Goal: Task Accomplishment & Management: Manage account settings

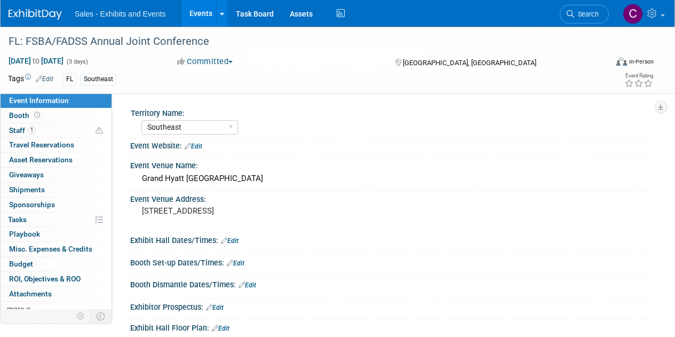
select select "Southeast"
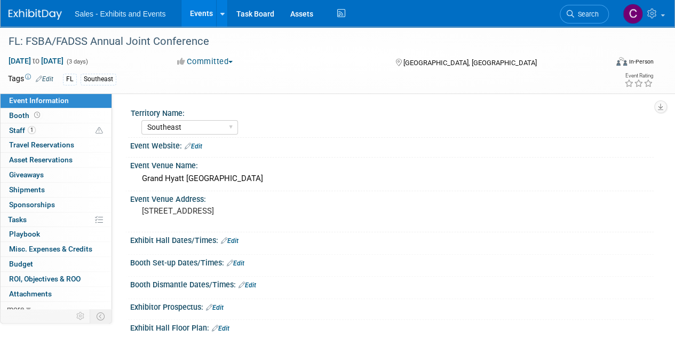
click at [198, 10] on link "Events" at bounding box center [200, 13] width 39 height 27
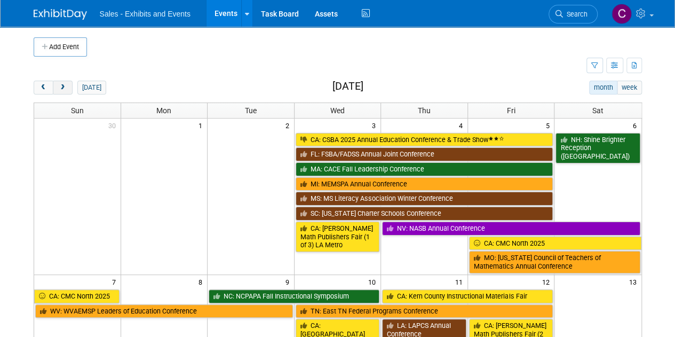
click at [61, 90] on span "next" at bounding box center [63, 87] width 8 height 7
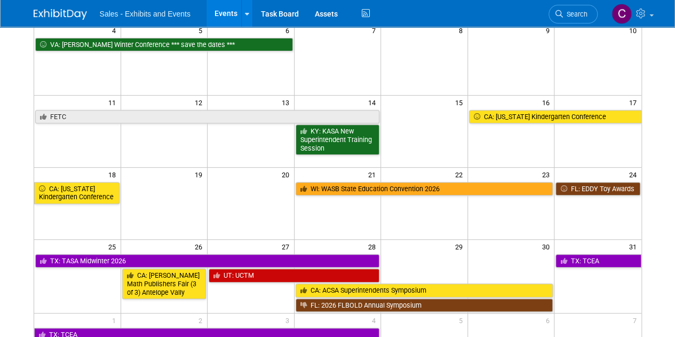
scroll to position [171, 0]
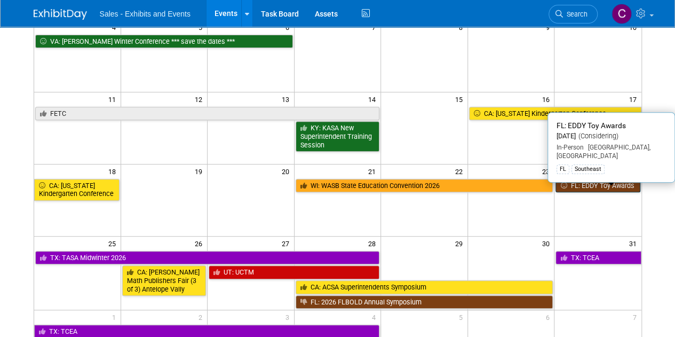
click at [578, 183] on link "FL: EDDY Toy Awards" at bounding box center [598, 186] width 84 height 14
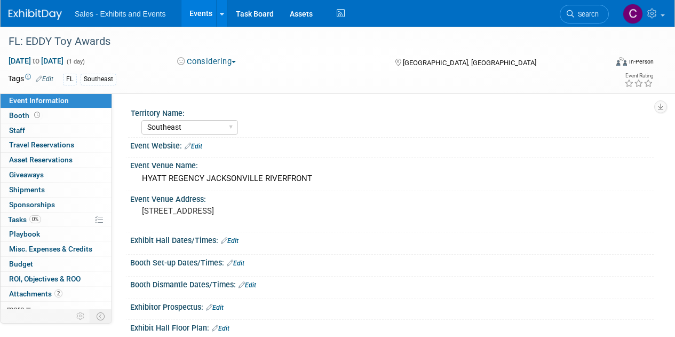
select select "Southeast"
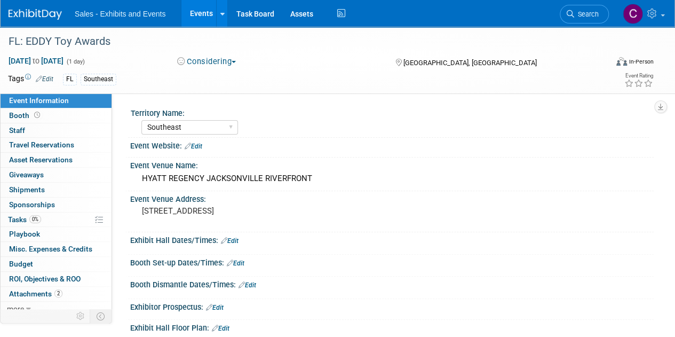
click at [214, 63] on button "Considering" at bounding box center [206, 61] width 67 height 11
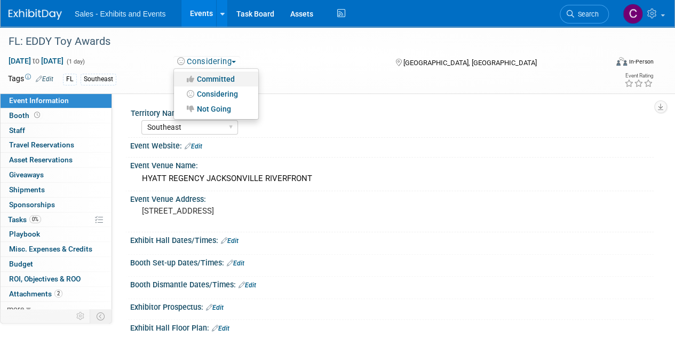
click at [212, 80] on link "Committed" at bounding box center [216, 79] width 84 height 15
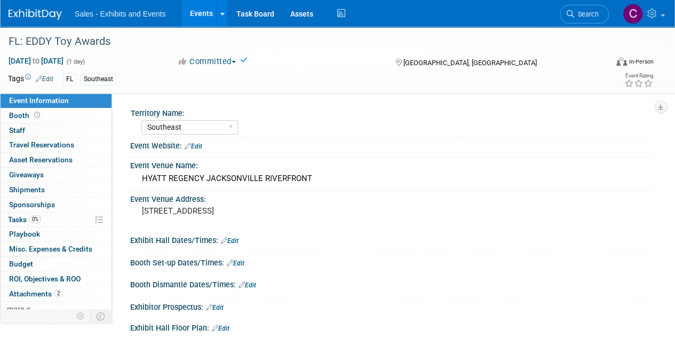
click at [20, 210] on div "0 Sponsorships 0 Sponsorships" at bounding box center [56, 205] width 111 height 15
click at [21, 217] on span "Tasks 0%" at bounding box center [24, 219] width 33 height 9
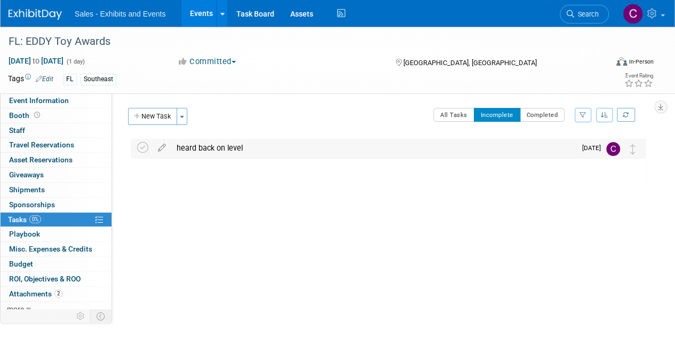
click at [145, 153] on td at bounding box center [144, 148] width 15 height 19
click at [144, 143] on icon at bounding box center [142, 147] width 11 height 11
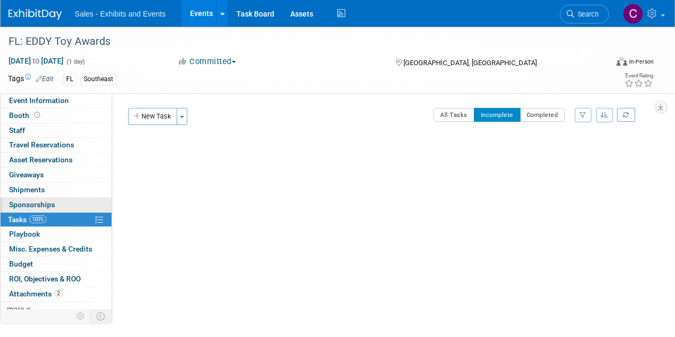
click at [45, 202] on span "Sponsorships 0" at bounding box center [32, 204] width 46 height 9
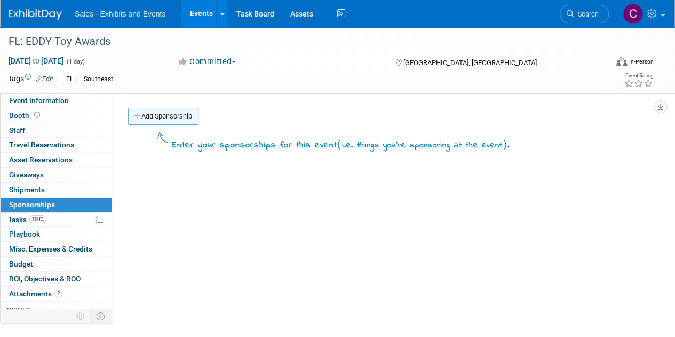
click at [157, 111] on link "Add Sponsorship" at bounding box center [163, 116] width 70 height 17
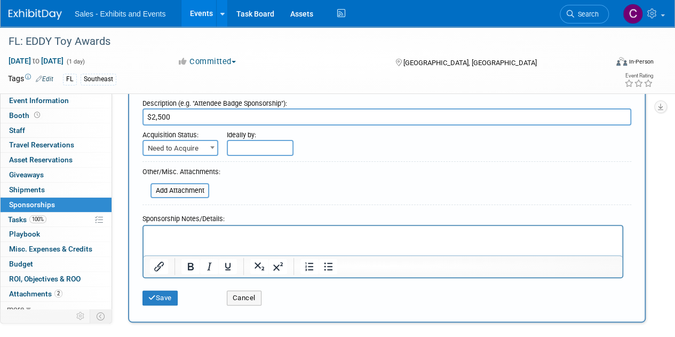
scroll to position [97, 0]
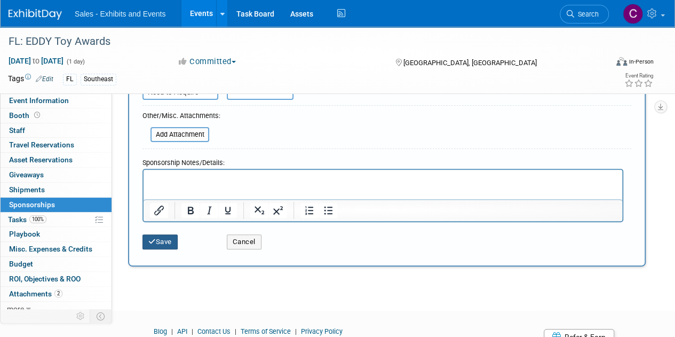
type input "$2,500"
click at [164, 244] on button "Save" at bounding box center [160, 241] width 35 height 15
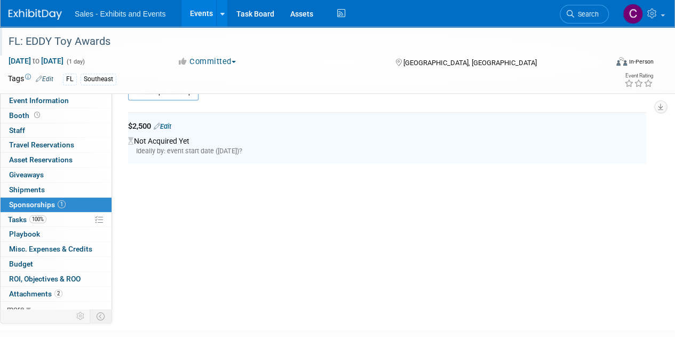
scroll to position [22, 0]
click at [218, 5] on link at bounding box center [221, 13] width 11 height 27
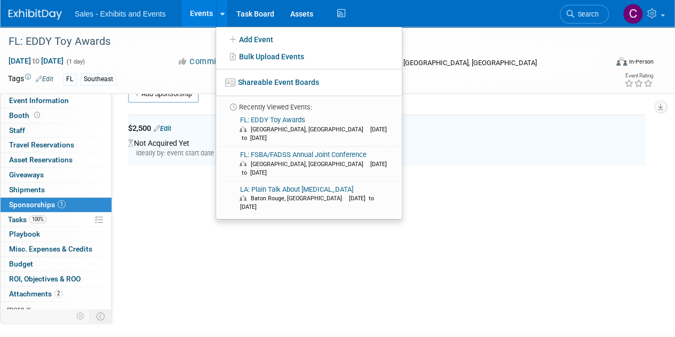
click at [196, 12] on link "Events" at bounding box center [200, 13] width 39 height 27
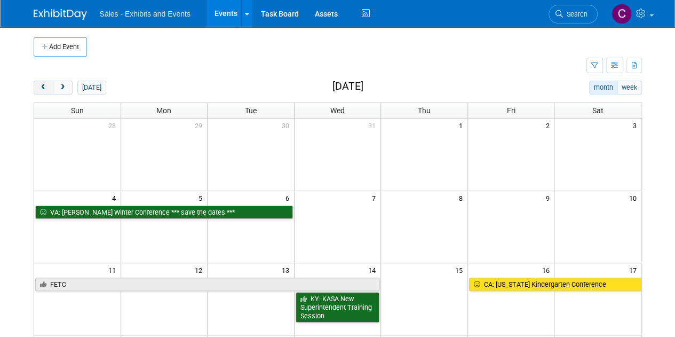
click at [42, 89] on span "prev" at bounding box center [44, 87] width 8 height 7
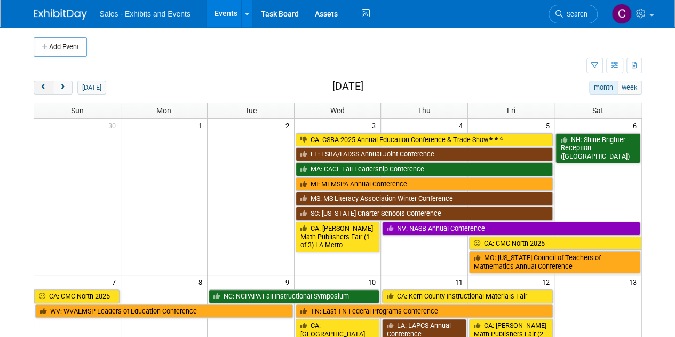
click at [42, 89] on span "prev" at bounding box center [44, 87] width 8 height 7
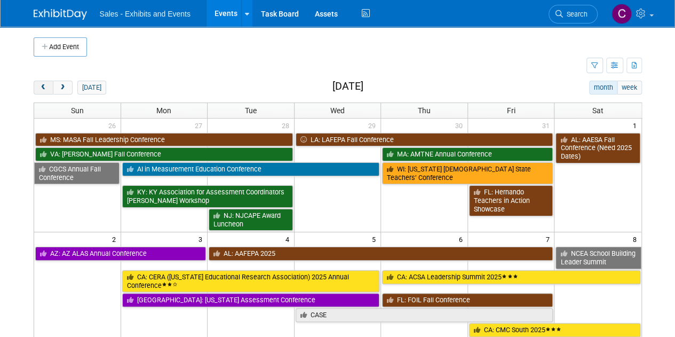
click at [42, 89] on span "prev" at bounding box center [44, 87] width 8 height 7
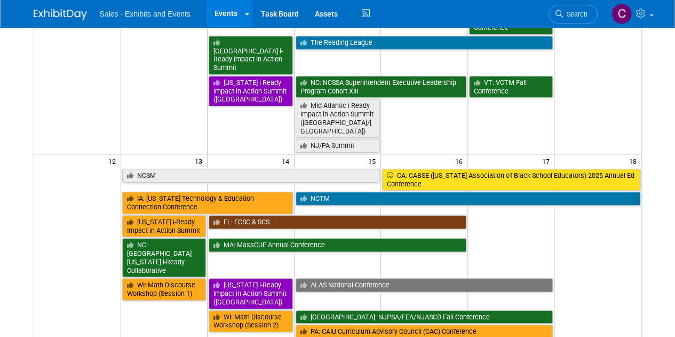
scroll to position [33, 0]
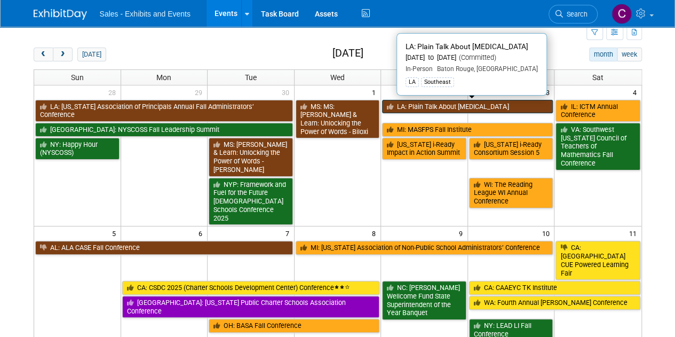
click at [442, 104] on link "LA: Plain Talk About [MEDICAL_DATA]" at bounding box center [467, 107] width 171 height 14
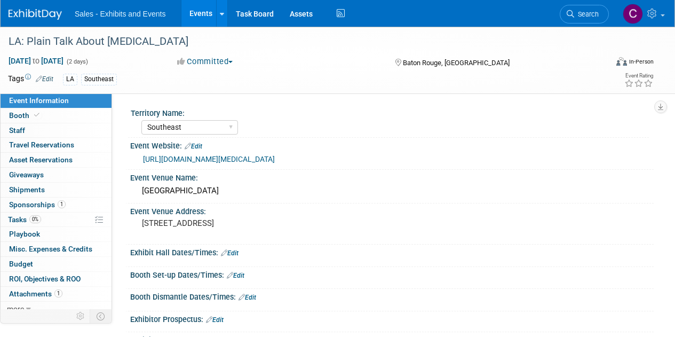
select select "Southeast"
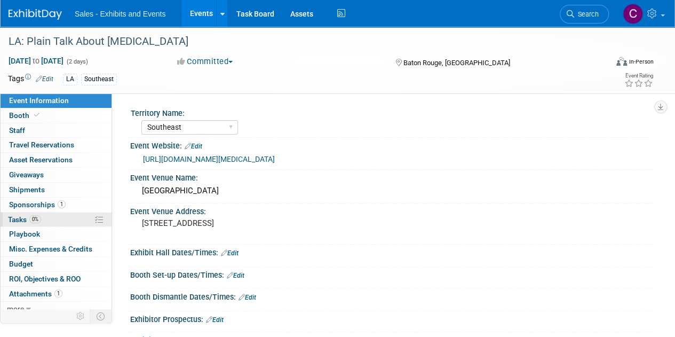
click at [28, 218] on span "Tasks 0%" at bounding box center [24, 219] width 33 height 9
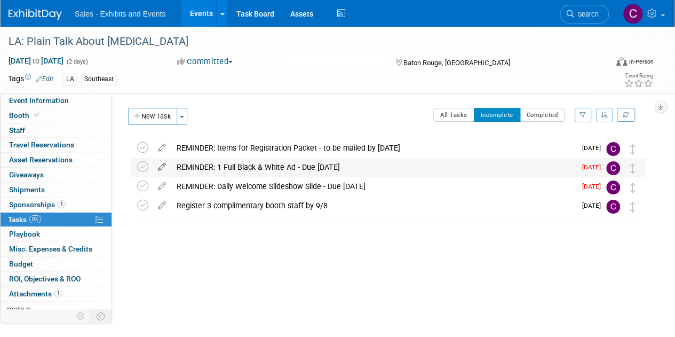
click at [163, 165] on icon at bounding box center [162, 164] width 19 height 13
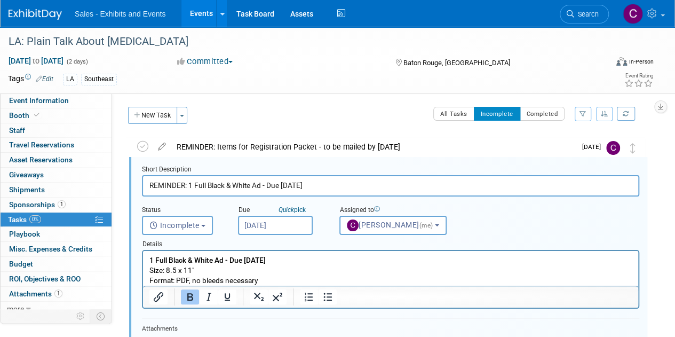
scroll to position [1, 0]
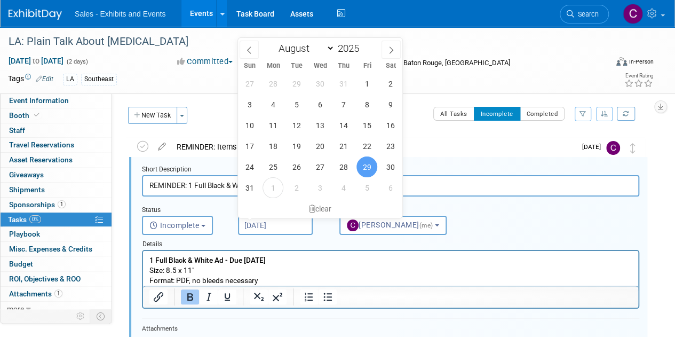
click at [273, 225] on input "[DATE]" at bounding box center [275, 225] width 75 height 19
click at [349, 187] on span "4" at bounding box center [343, 187] width 21 height 21
type input "[DATE]"
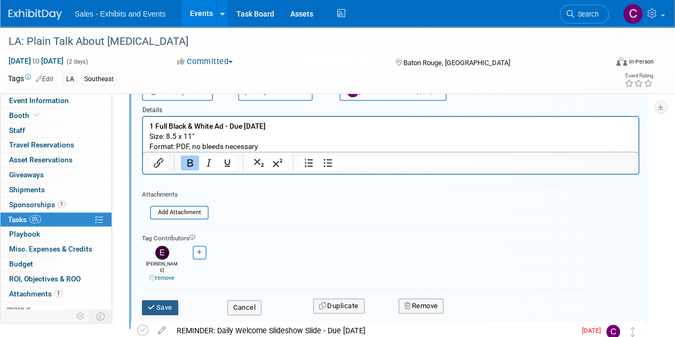
scroll to position [142, 0]
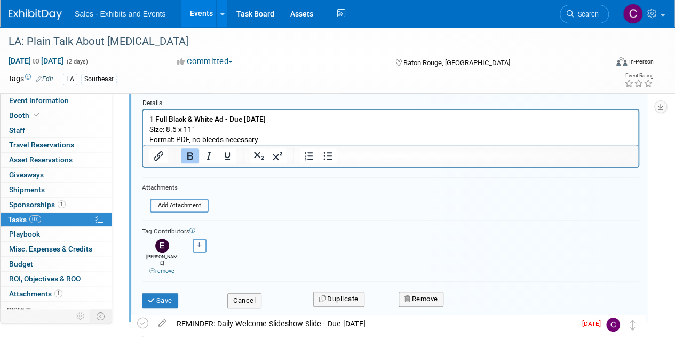
click at [166, 267] on link "remove" at bounding box center [161, 270] width 25 height 7
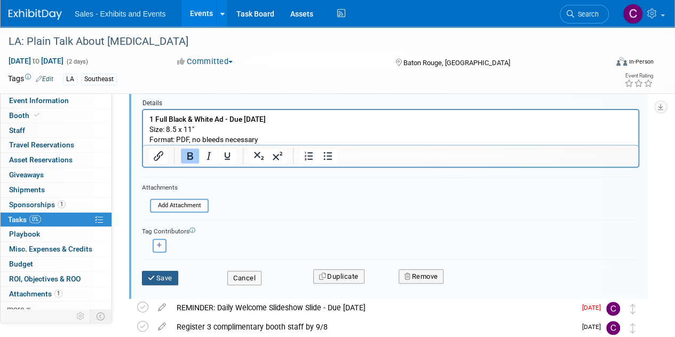
click at [165, 275] on button "Save" at bounding box center [160, 278] width 36 height 15
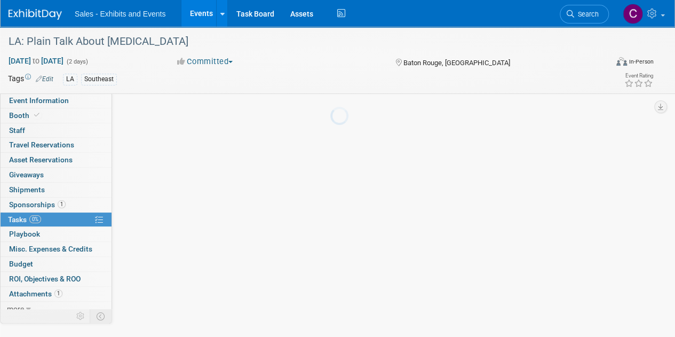
scroll to position [0, 0]
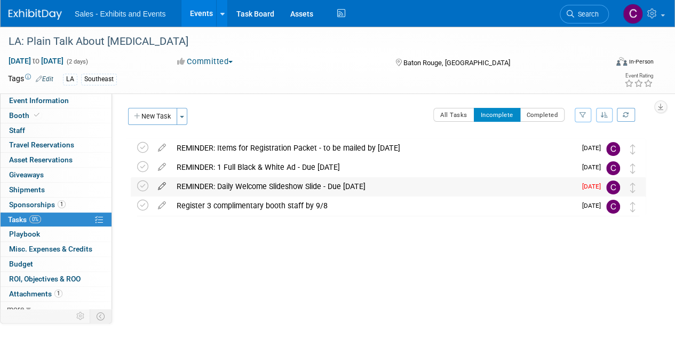
click at [160, 182] on icon at bounding box center [162, 183] width 19 height 13
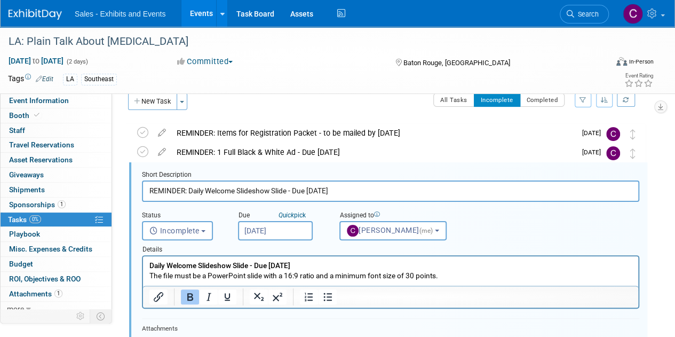
scroll to position [20, 0]
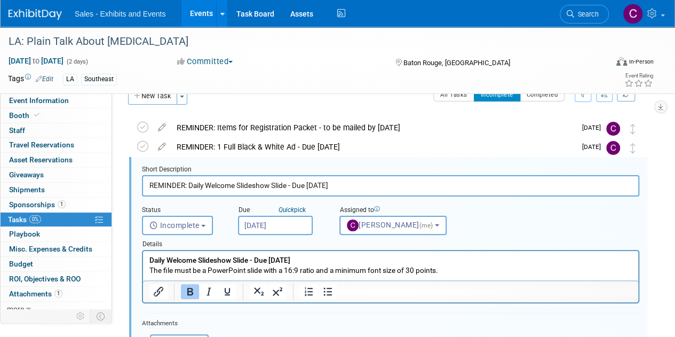
click at [302, 226] on input "[DATE]" at bounding box center [275, 225] width 75 height 19
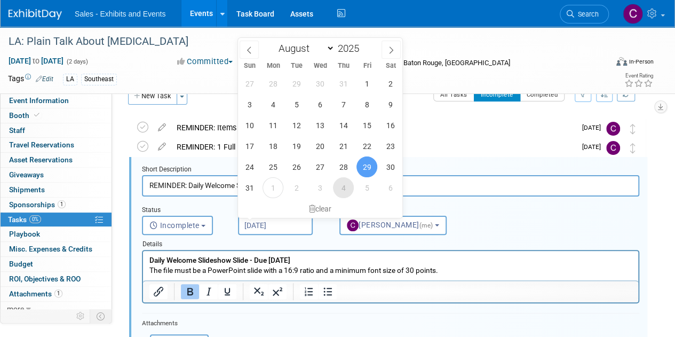
click at [338, 192] on span "4" at bounding box center [343, 187] width 21 height 21
type input "[DATE]"
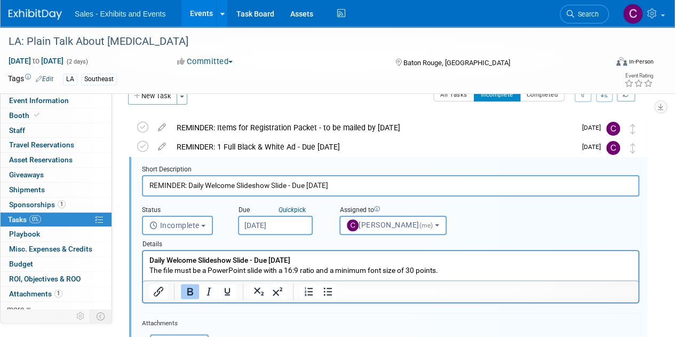
scroll to position [126, 0]
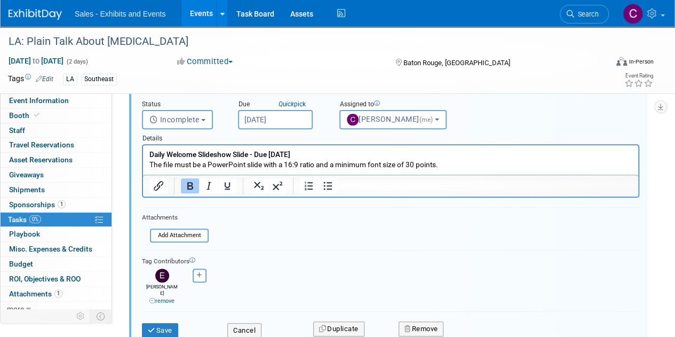
click at [160, 297] on link "remove" at bounding box center [161, 300] width 25 height 7
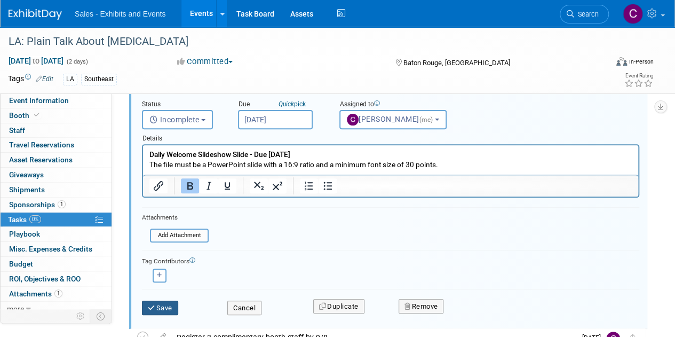
click at [165, 307] on button "Save" at bounding box center [160, 308] width 36 height 15
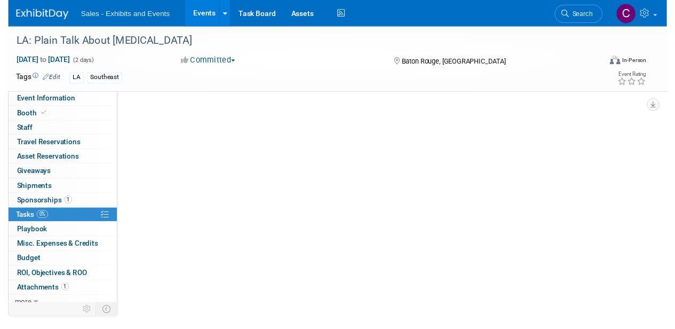
scroll to position [0, 0]
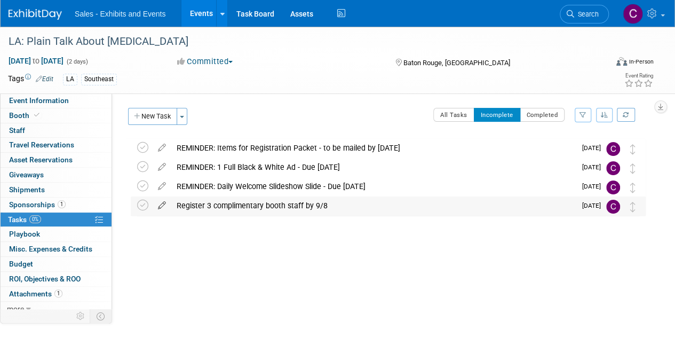
click at [162, 207] on icon at bounding box center [162, 202] width 19 height 13
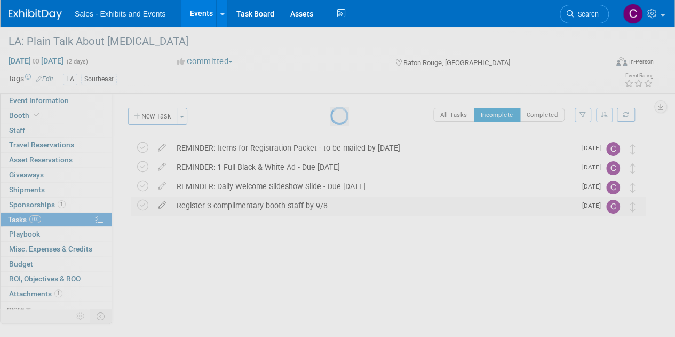
select select "8"
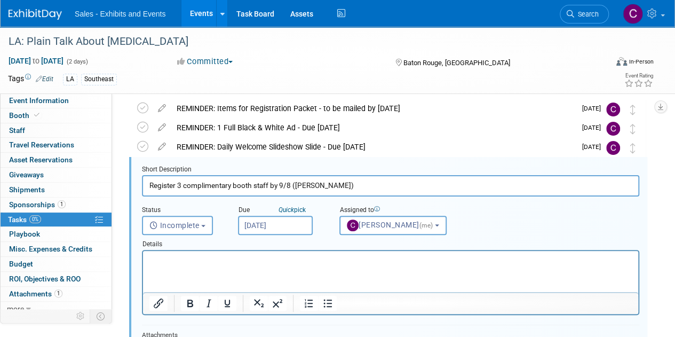
type input "Register 3 complimentary booth staff by 9/8 ([PERSON_NAME])"
click at [283, 220] on input "[DATE]" at bounding box center [275, 225] width 75 height 19
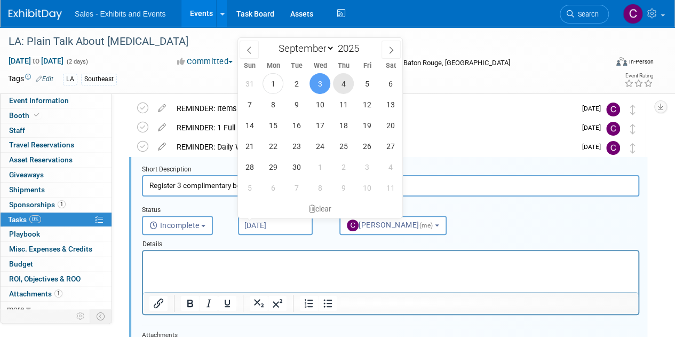
click at [342, 86] on span "4" at bounding box center [343, 83] width 21 height 21
type input "[DATE]"
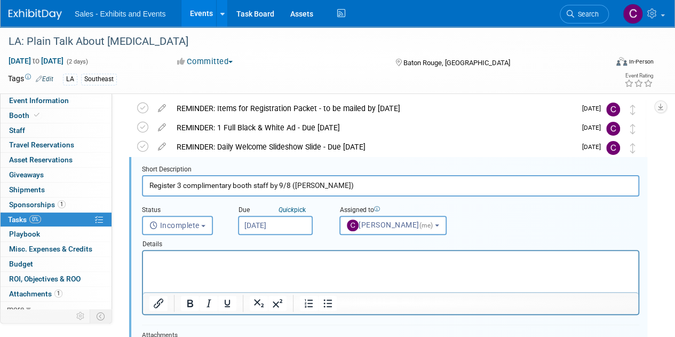
scroll to position [213, 0]
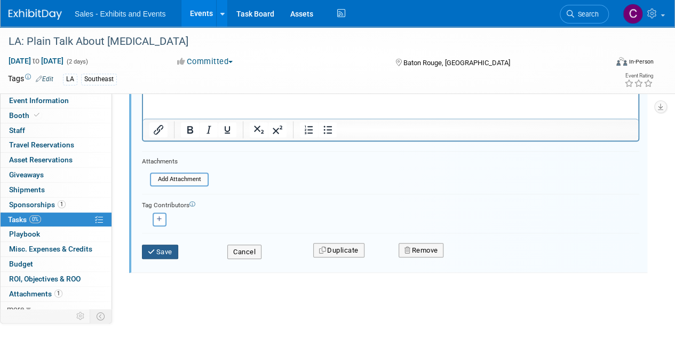
click at [175, 255] on button "Save" at bounding box center [160, 251] width 36 height 15
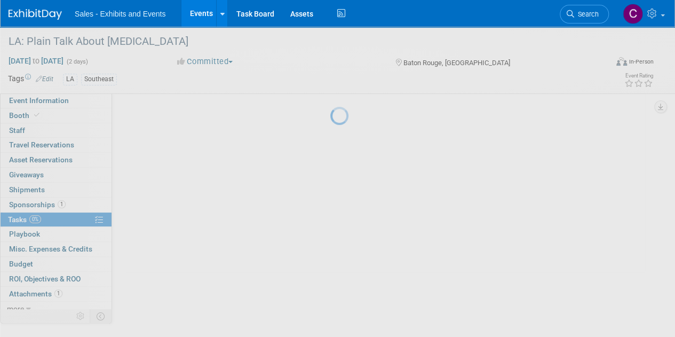
scroll to position [0, 0]
